Goal: Task Accomplishment & Management: Manage account settings

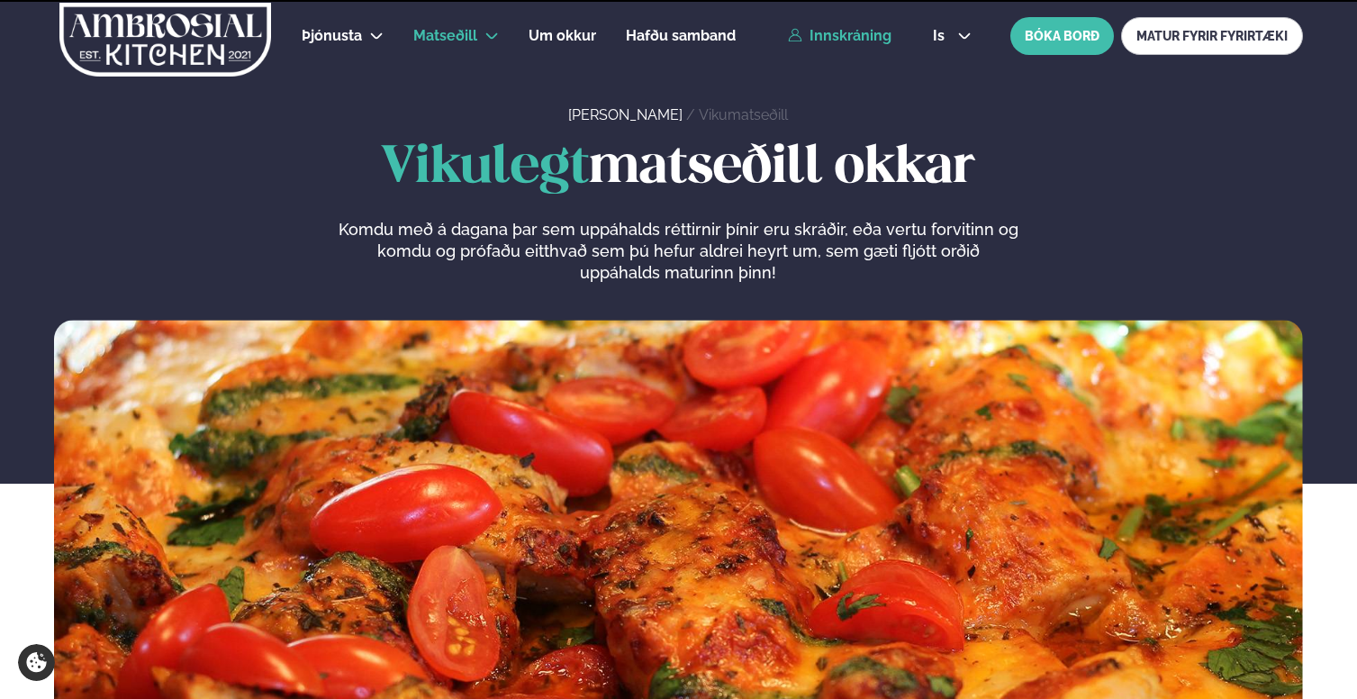
click at [811, 40] on link "Innskráning" at bounding box center [840, 36] width 104 height 16
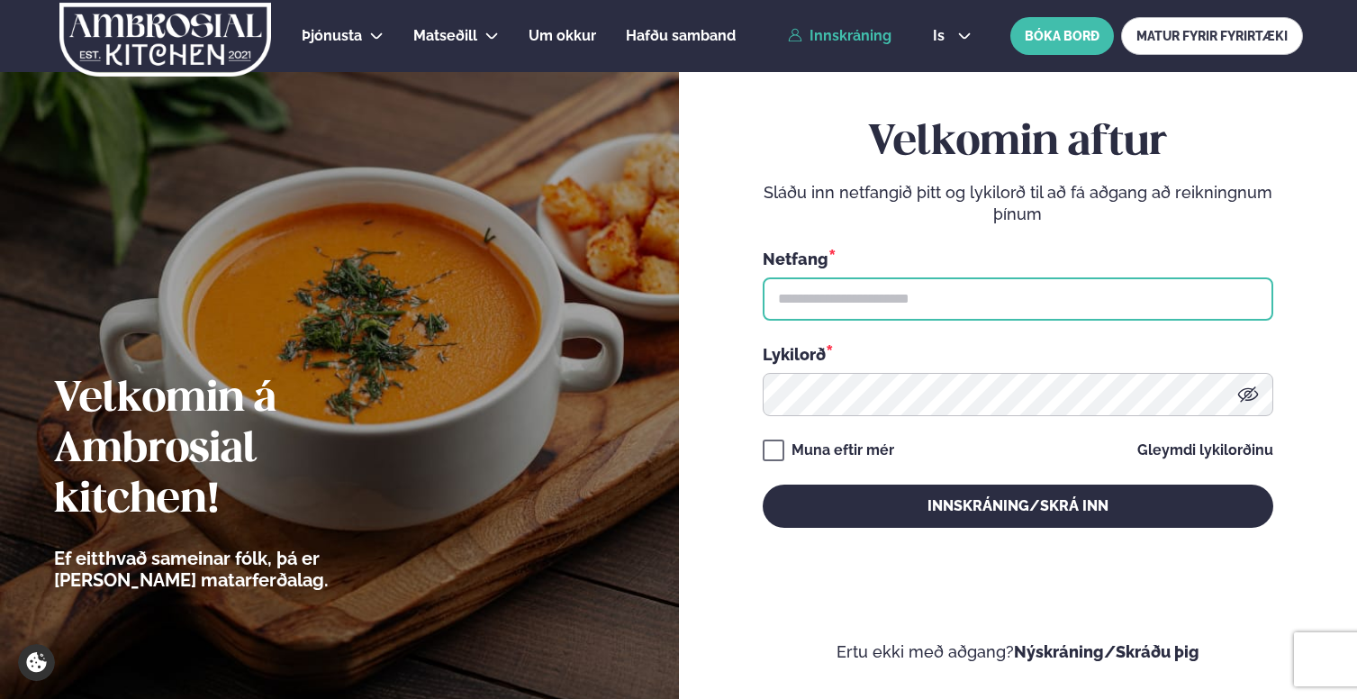
click at [839, 311] on input "text" at bounding box center [1018, 298] width 510 height 43
type input "**********"
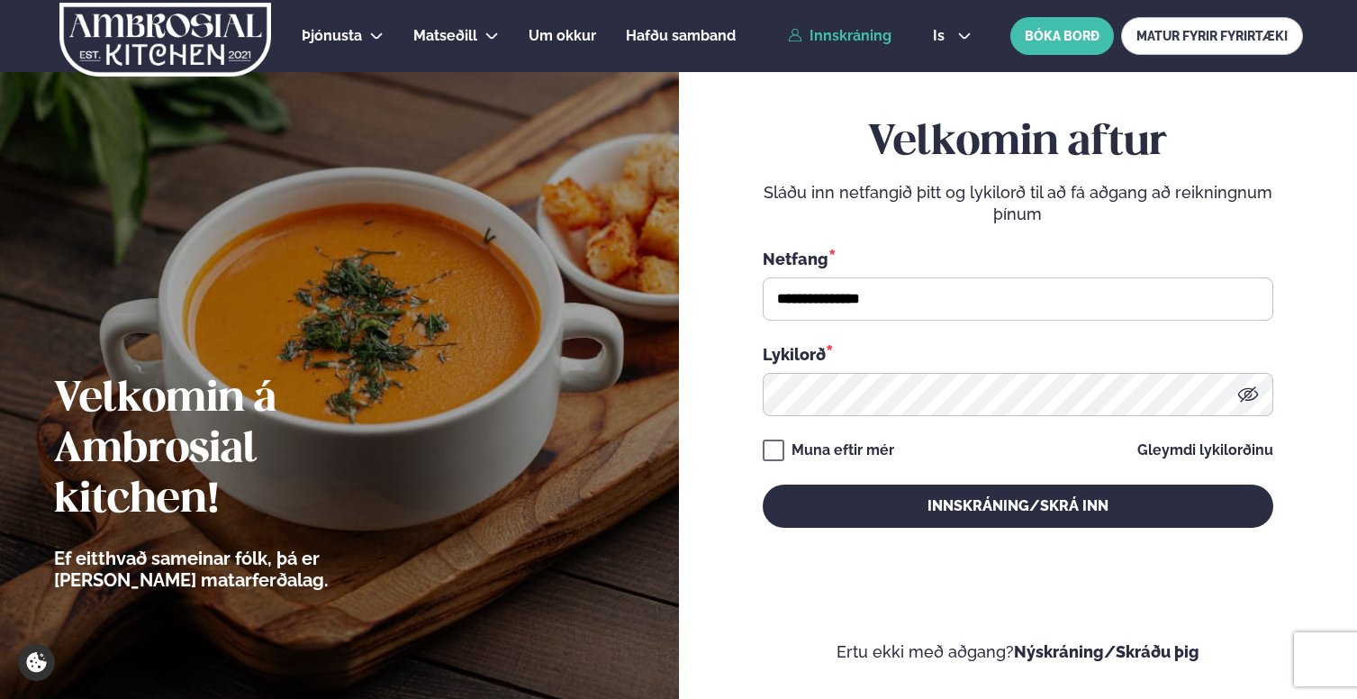
click at [956, 345] on div "Lykilorð *" at bounding box center [1018, 353] width 510 height 23
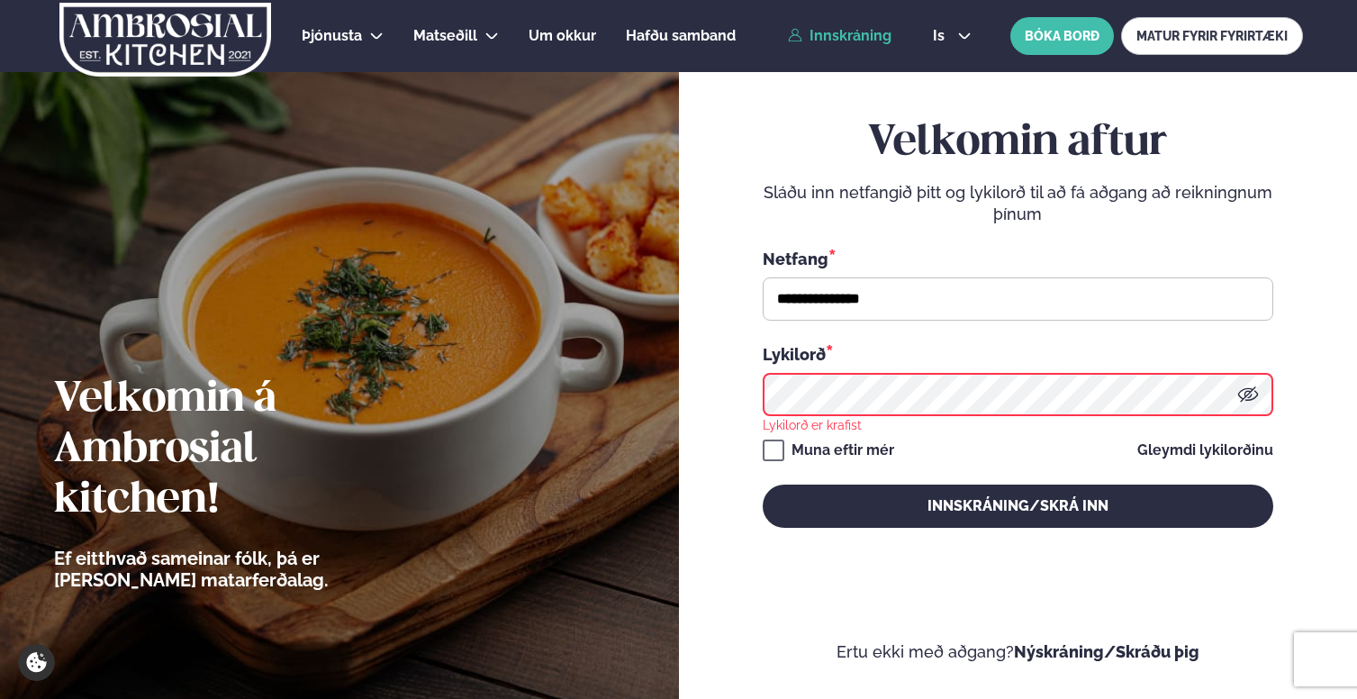
click at [968, 356] on div "Lykilorð *" at bounding box center [1018, 353] width 510 height 23
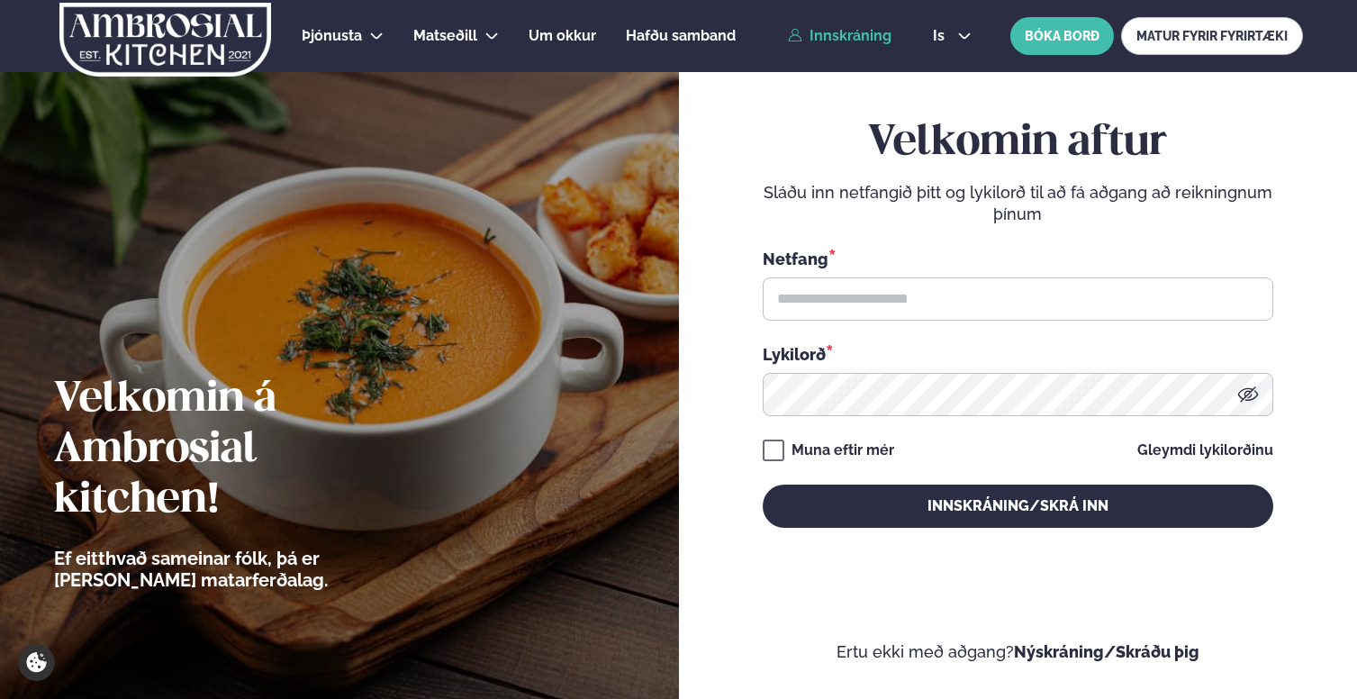
click at [955, 313] on input "text" at bounding box center [1018, 298] width 510 height 43
click at [1060, 292] on input "text" at bounding box center [1018, 298] width 510 height 43
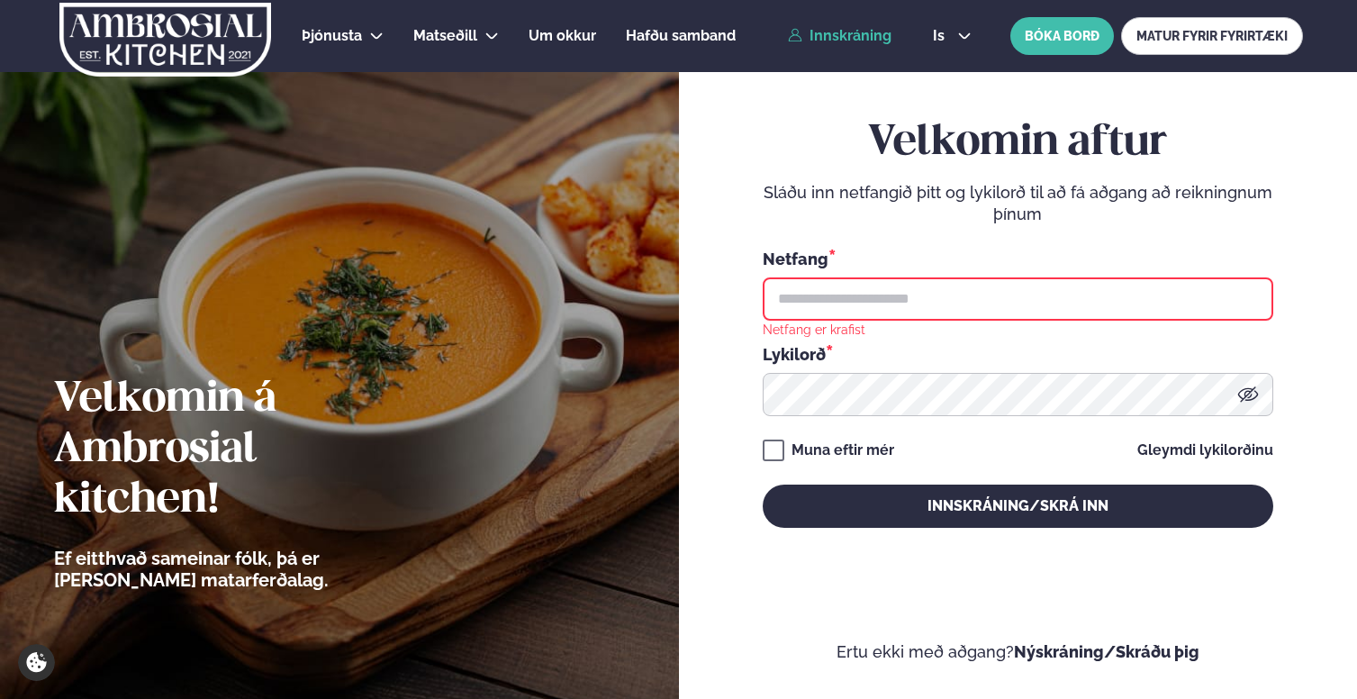
click at [1038, 256] on div "Netfang *" at bounding box center [1018, 258] width 510 height 23
click at [853, 297] on input "text" at bounding box center [1018, 298] width 510 height 43
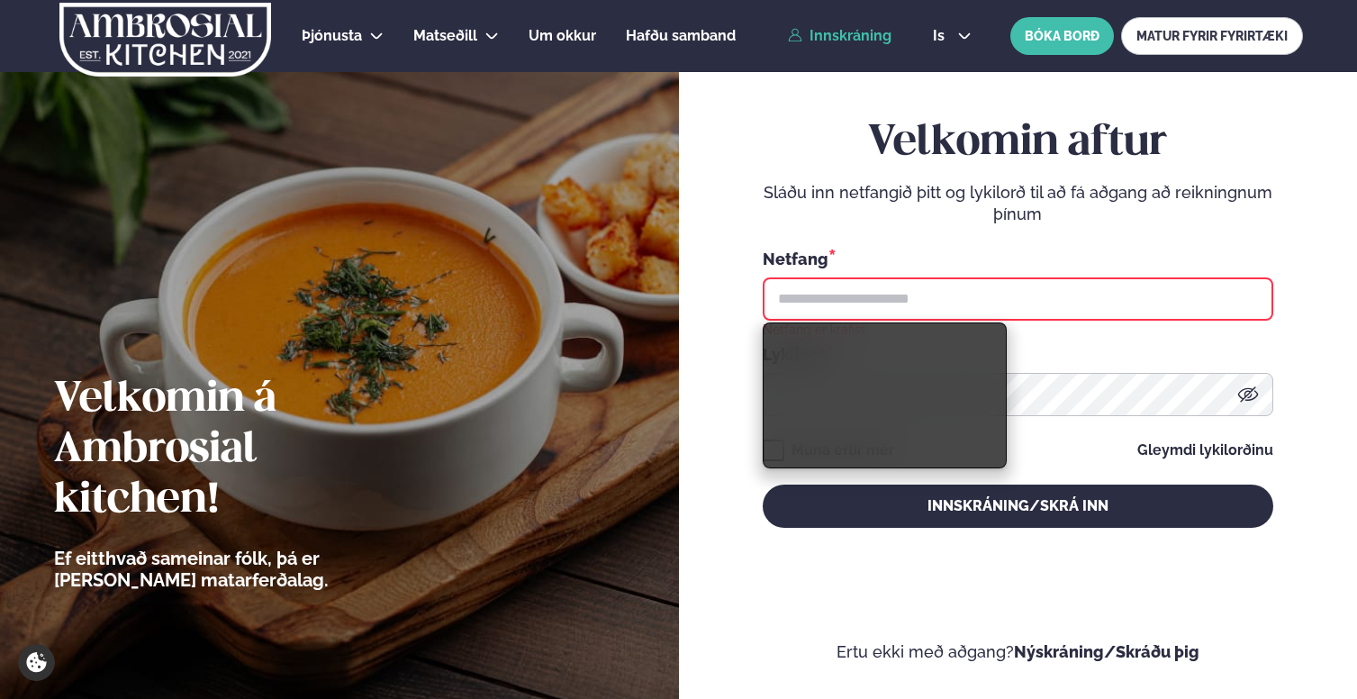
type input "**********"
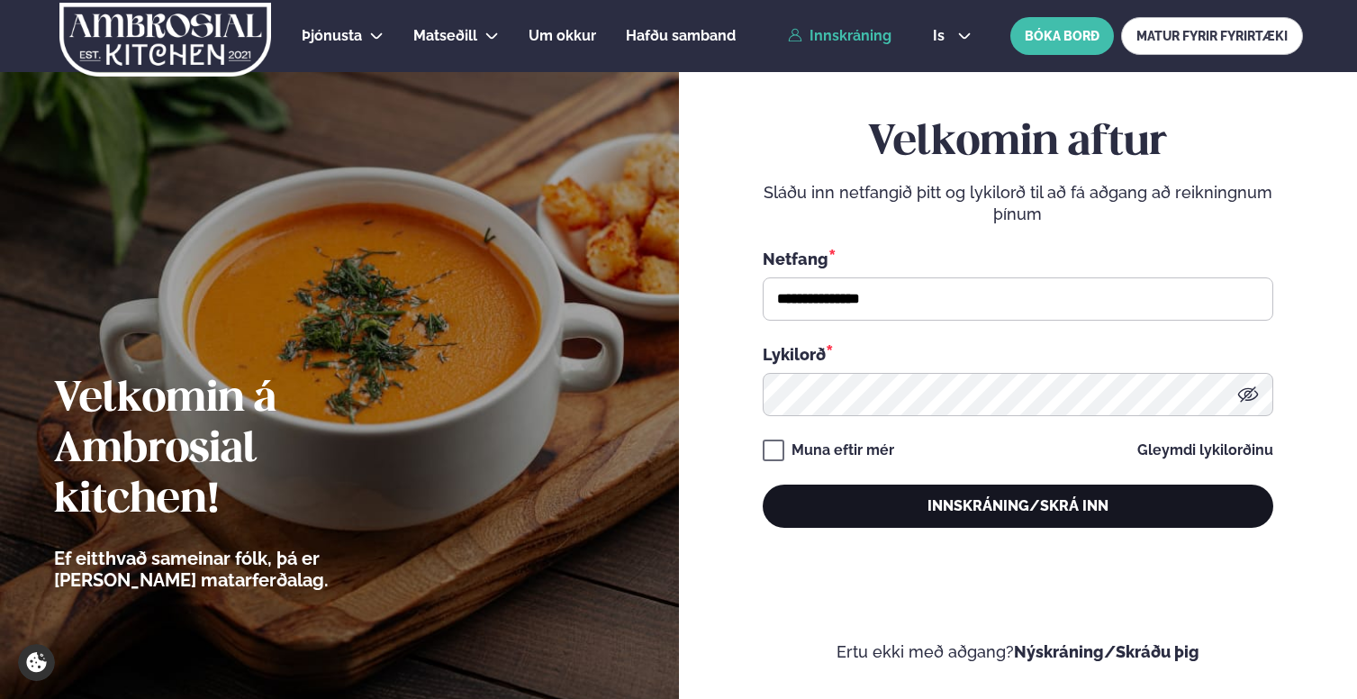
click at [1071, 490] on button "Innskráning/Skrá inn" at bounding box center [1018, 505] width 510 height 43
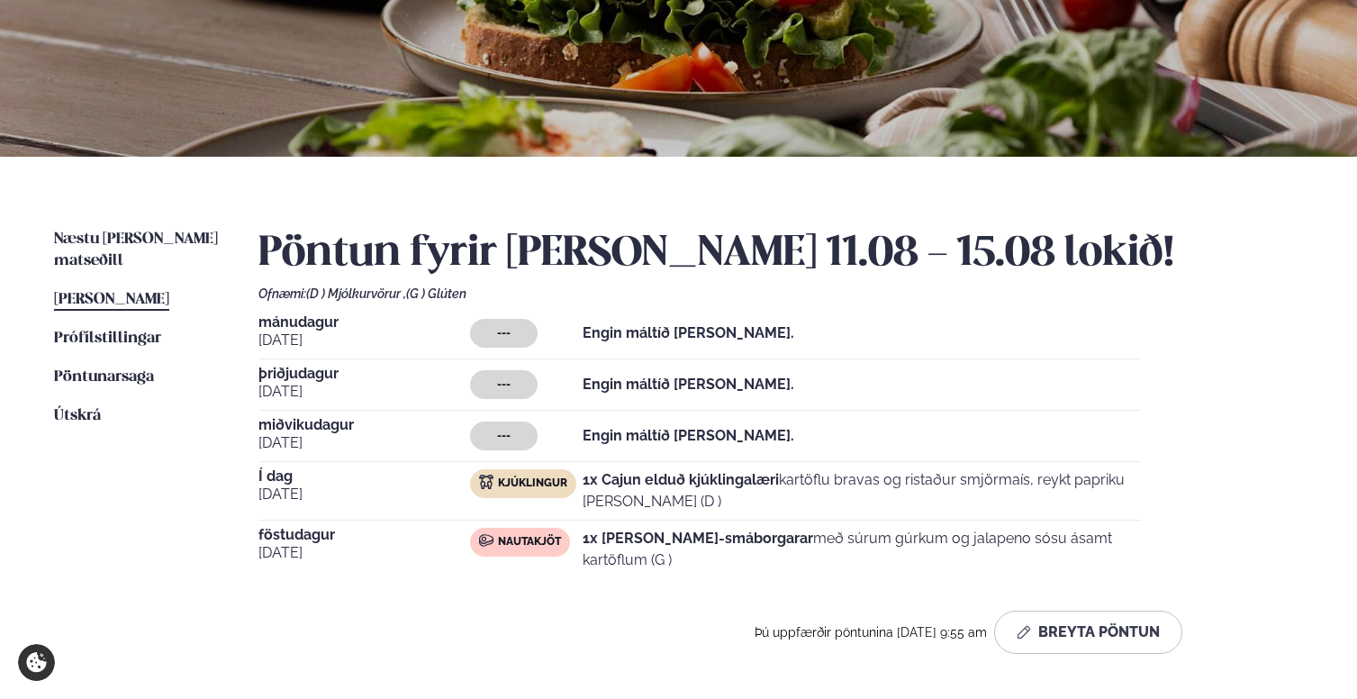
scroll to position [317, 0]
